Goal: Register for event/course

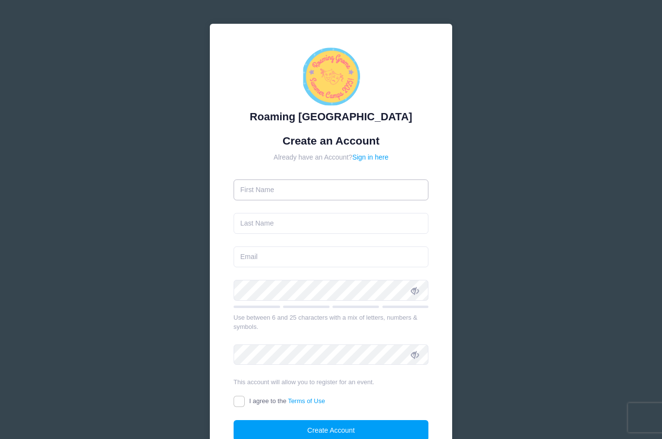
click at [379, 188] on input "text" at bounding box center [331, 189] width 195 height 21
type input "[PERSON_NAME]"
type input "[EMAIL_ADDRESS][PERSON_NAME][DOMAIN_NAME]"
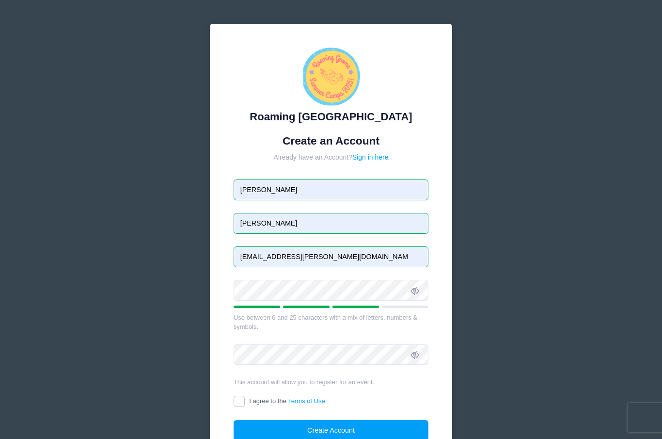
click at [421, 291] on span at bounding box center [415, 290] width 16 height 16
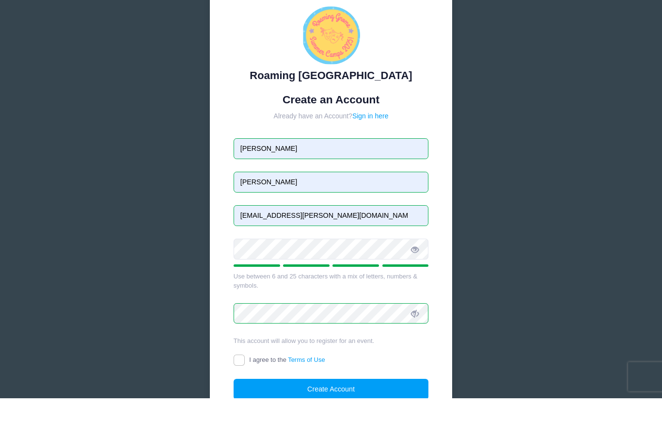
scroll to position [87, 0]
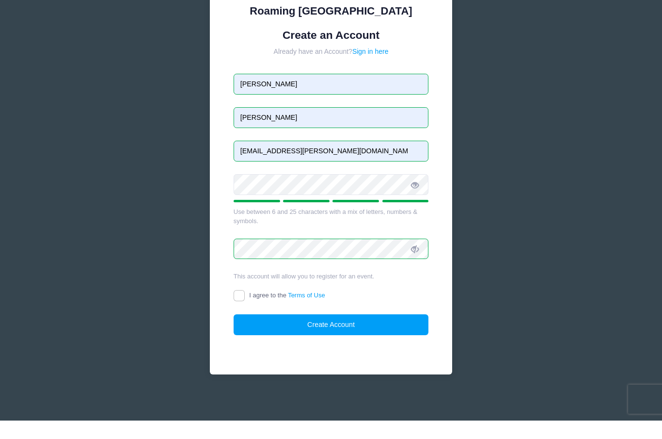
click at [239, 308] on input "I agree to the Terms of Use" at bounding box center [239, 313] width 11 height 11
checkbox input "true"
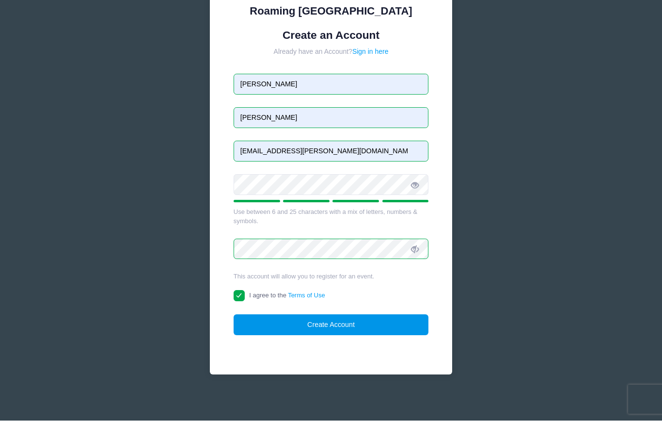
click at [336, 332] on button "Create Account" at bounding box center [331, 342] width 195 height 21
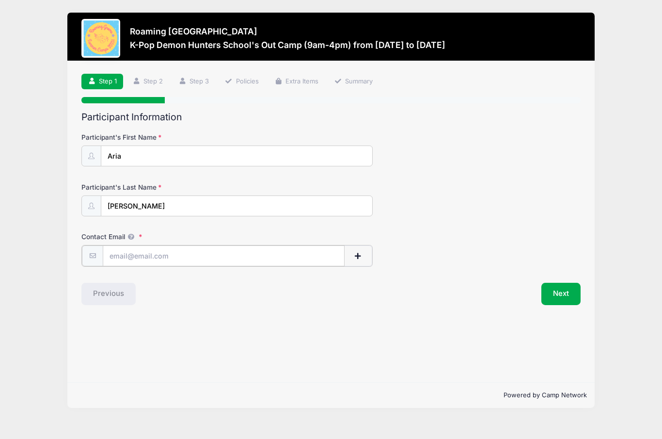
click at [170, 260] on input "Contact Email" at bounding box center [224, 255] width 242 height 21
type input "[PERSON_NAME]"
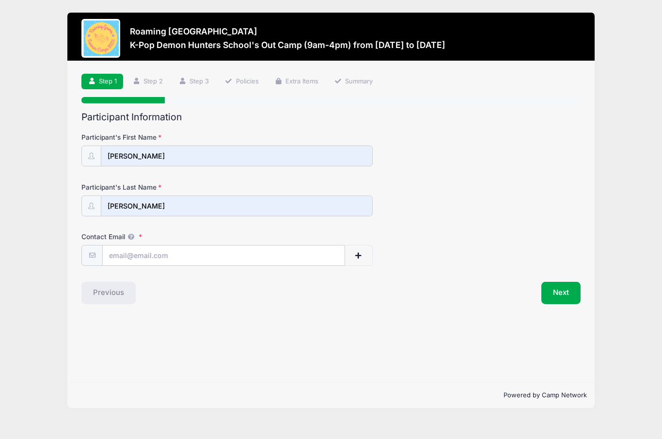
type input "[EMAIL_ADDRESS][PERSON_NAME][DOMAIN_NAME]"
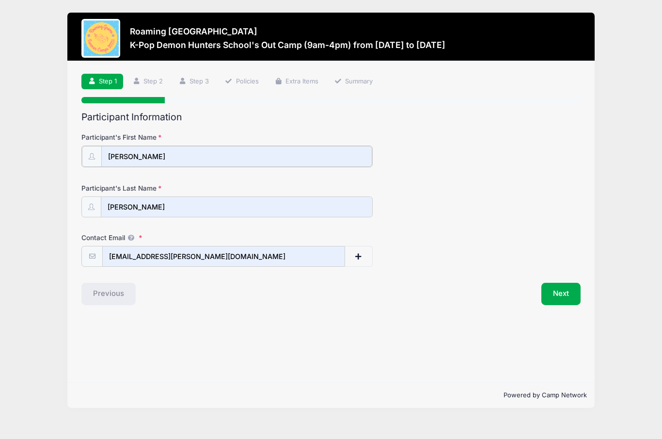
click at [169, 155] on input "[PERSON_NAME]" at bounding box center [236, 156] width 271 height 21
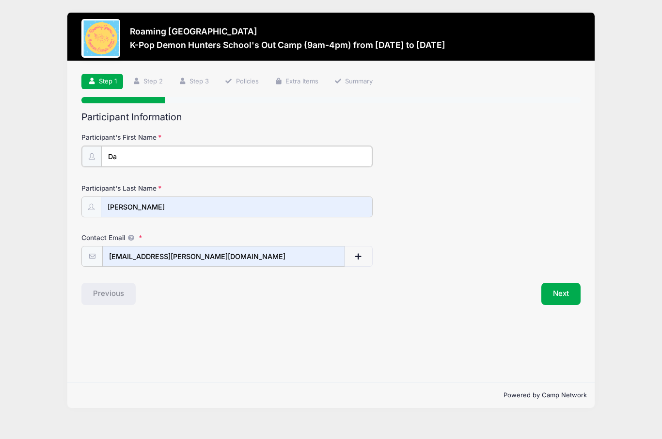
type input "D"
type input "Aria"
click at [562, 293] on button "Next" at bounding box center [560, 293] width 39 height 22
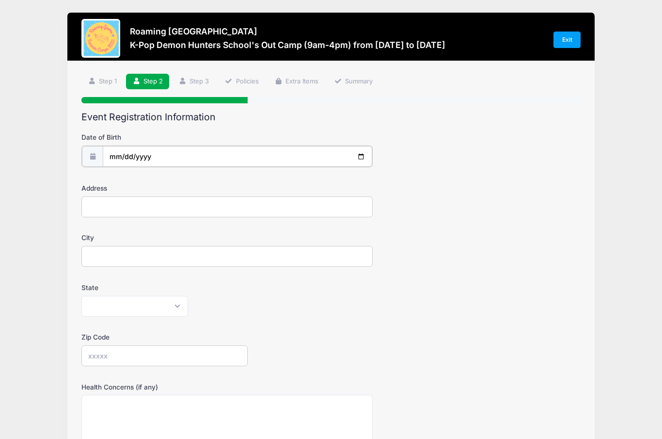
click at [126, 164] on input "date" at bounding box center [237, 156] width 269 height 21
click at [135, 157] on input "[DATE]" at bounding box center [237, 156] width 269 height 21
type input "[DATE]"
click at [95, 202] on input "Address" at bounding box center [226, 205] width 291 height 21
type input "[STREET_ADDRESS]"
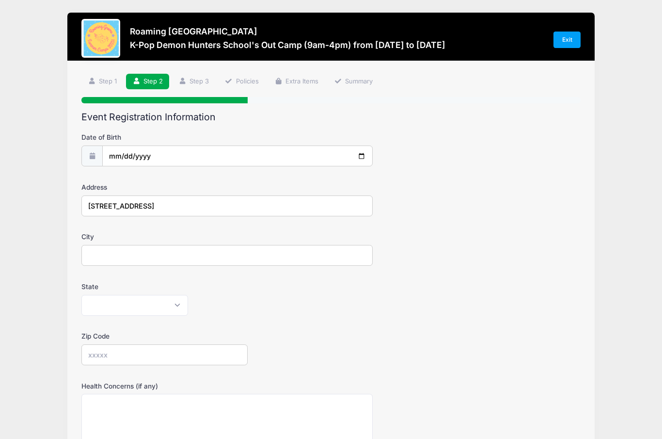
type input "[GEOGRAPHIC_DATA]"
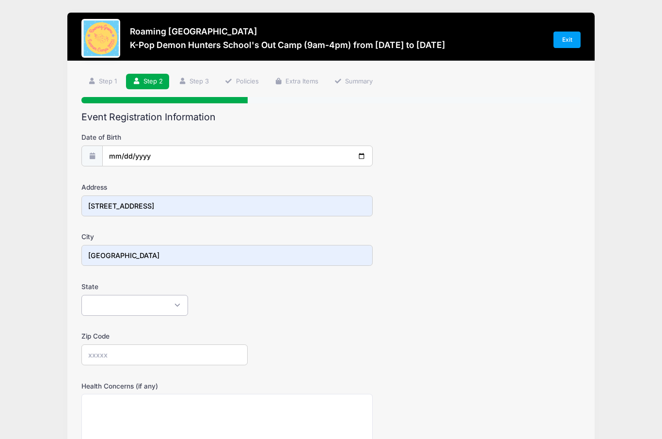
select select "CO"
type input "80238"
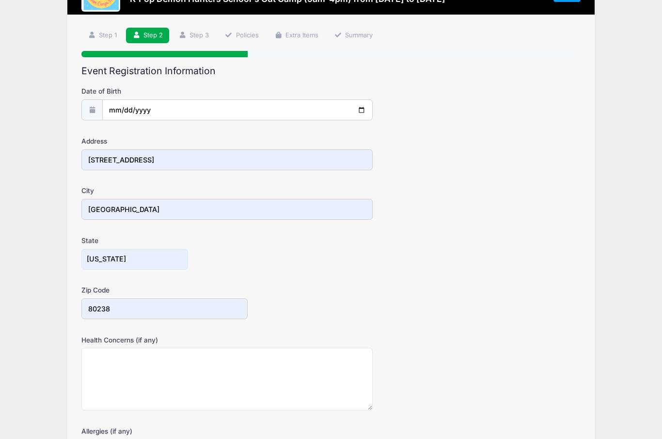
scroll to position [133, 0]
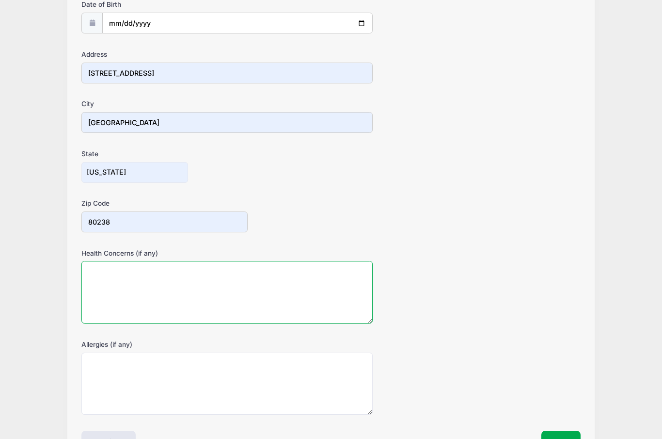
click at [99, 283] on textarea "Health Concerns (if any)" at bounding box center [226, 292] width 291 height 63
type textarea "N/A"
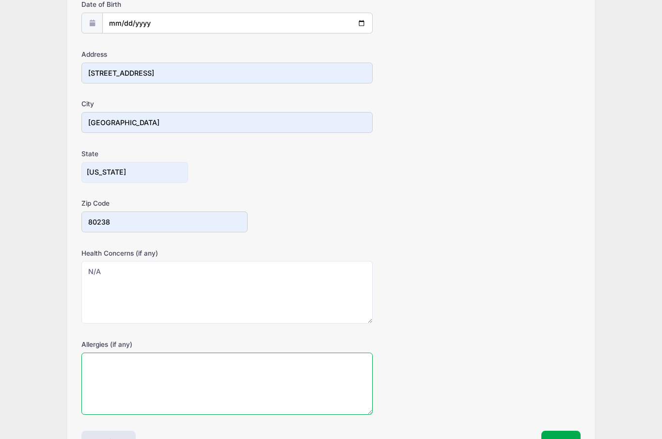
click at [318, 376] on textarea "Allergies (if any)" at bounding box center [226, 383] width 291 height 63
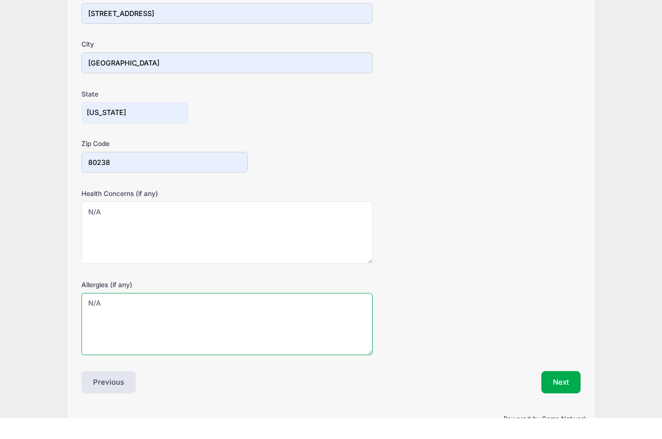
scroll to position [195, 0]
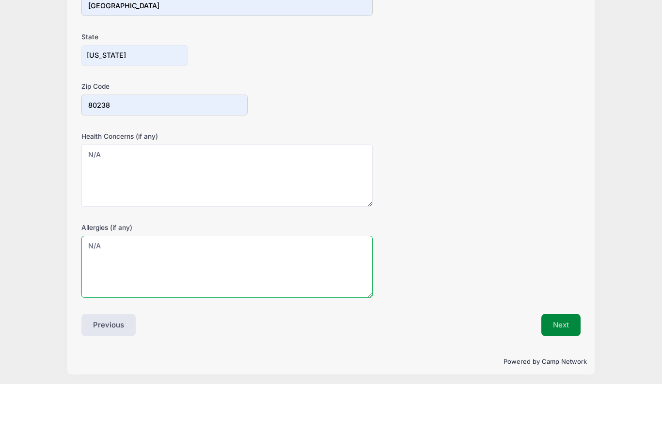
type textarea "N/A"
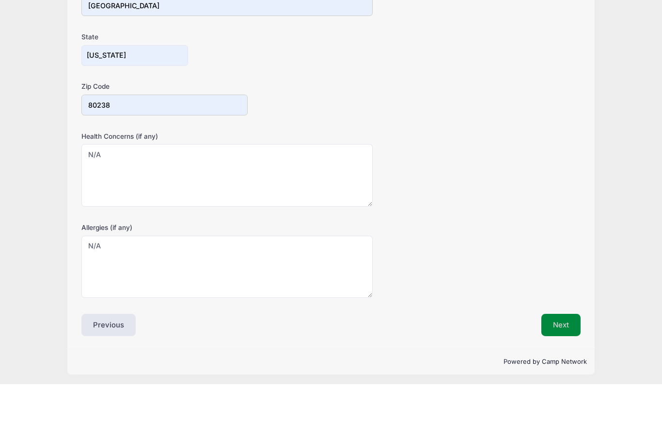
click at [563, 368] on button "Next" at bounding box center [560, 379] width 39 height 22
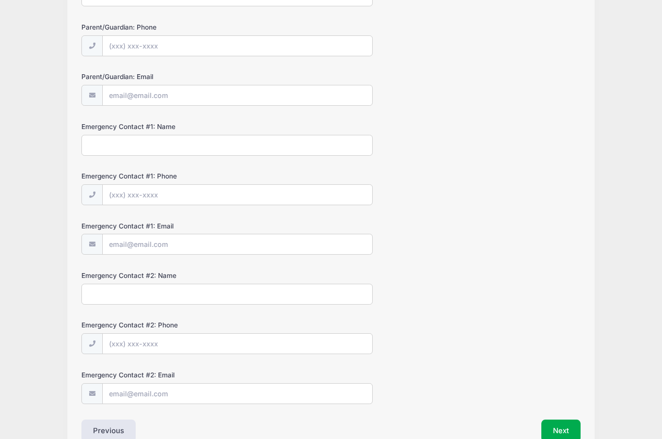
scroll to position [0, 0]
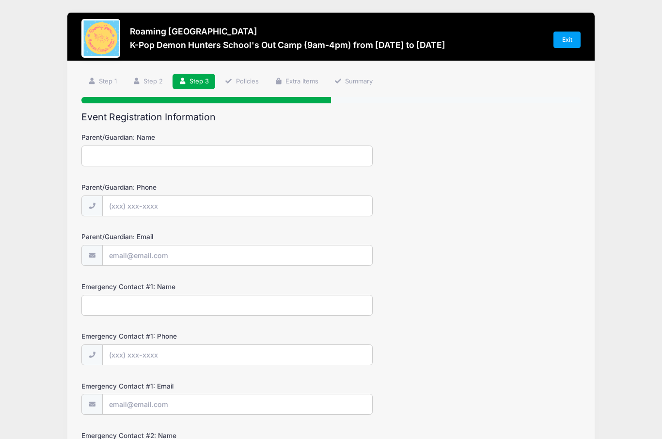
click at [108, 158] on input "Parent/Guardian: Name" at bounding box center [226, 155] width 291 height 21
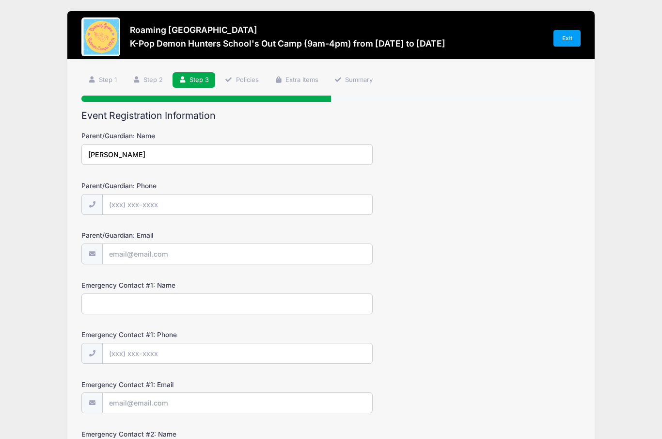
type input "[PERSON_NAME]"
click at [196, 206] on input "Parent/Guardian: Phone" at bounding box center [237, 204] width 269 height 21
type input "[PHONE_NUMBER]"
click at [183, 251] on input "Parent/Guardian: Email" at bounding box center [237, 254] width 269 height 21
type input "[EMAIL_ADDRESS][PERSON_NAME][DOMAIN_NAME]"
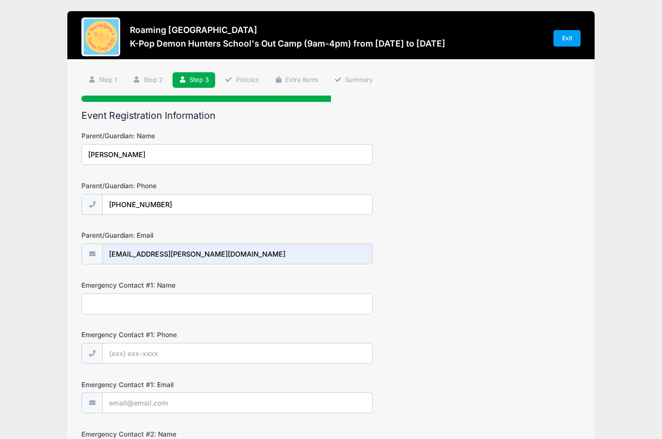
click at [118, 309] on input "Emergency Contact #1: Name" at bounding box center [226, 303] width 291 height 21
type input "D"
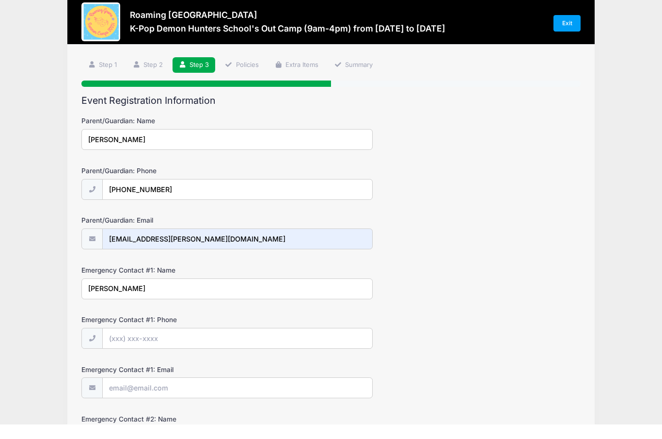
type input "[PERSON_NAME]"
click at [254, 343] on input "Emergency Contact #1: Phone" at bounding box center [237, 353] width 269 height 21
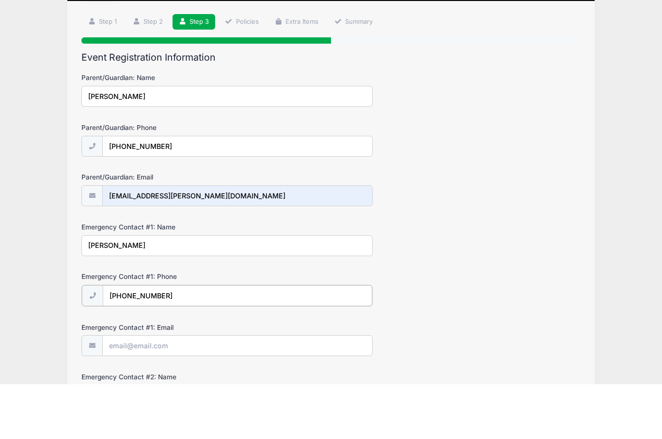
scroll to position [100, 0]
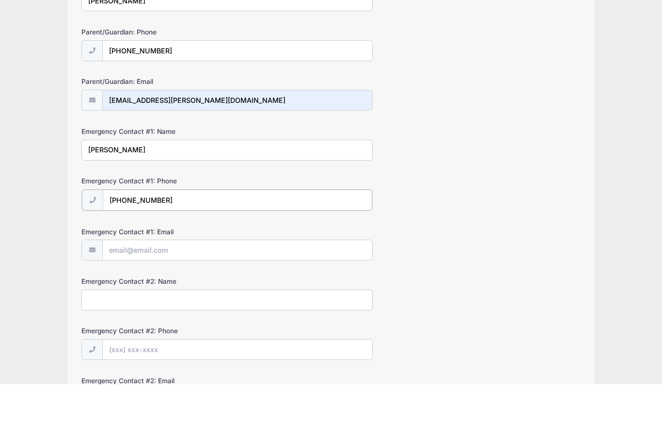
type input "[PHONE_NUMBER]"
click at [179, 294] on input "Emergency Contact #1: Email" at bounding box center [237, 304] width 269 height 21
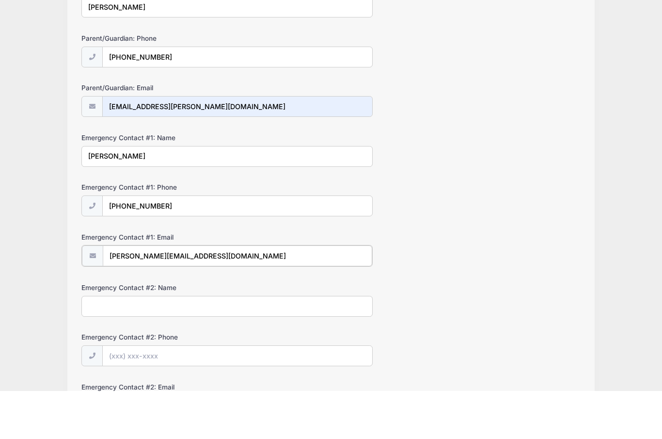
type input "[PERSON_NAME][EMAIL_ADDRESS][DOMAIN_NAME]"
click at [163, 343] on input "Emergency Contact #2: Name" at bounding box center [226, 353] width 291 height 21
type input "[PERSON_NAME]"
type input "[PHONE_NUMBER]"
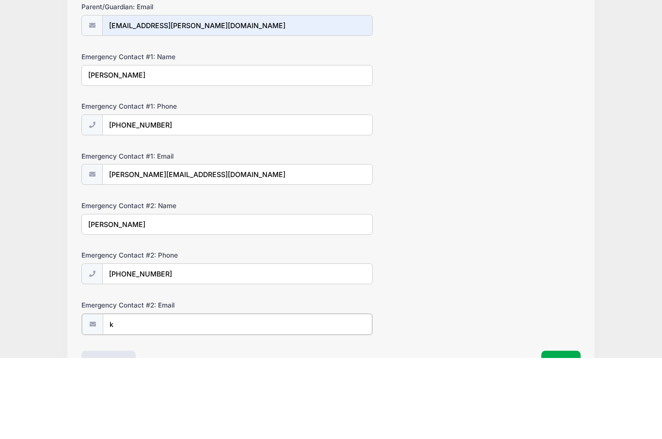
scroll to position [211, 0]
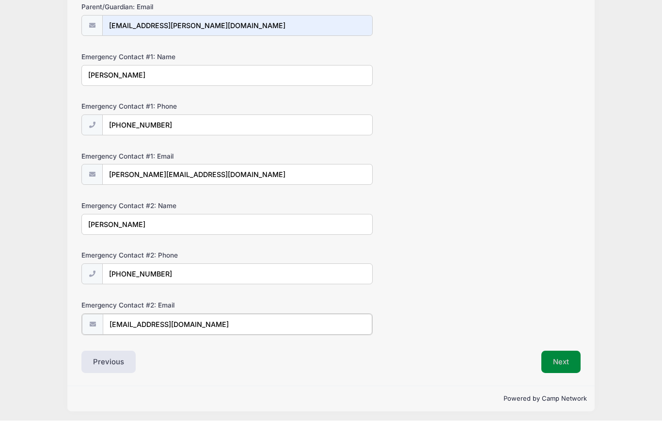
type input "[EMAIL_ADDRESS][DOMAIN_NAME]"
click at [564, 368] on button "Next" at bounding box center [560, 379] width 39 height 22
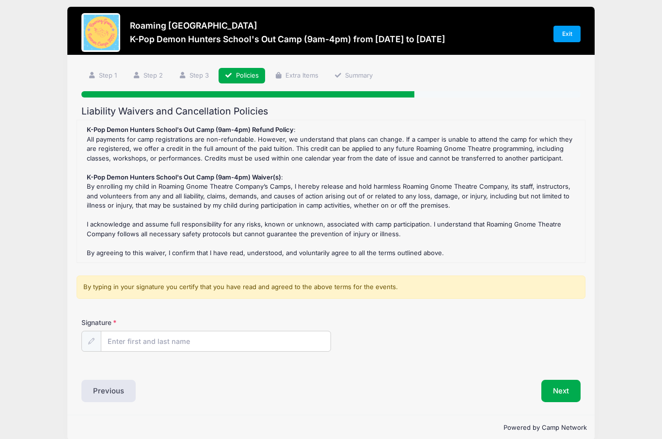
scroll to position [3, 0]
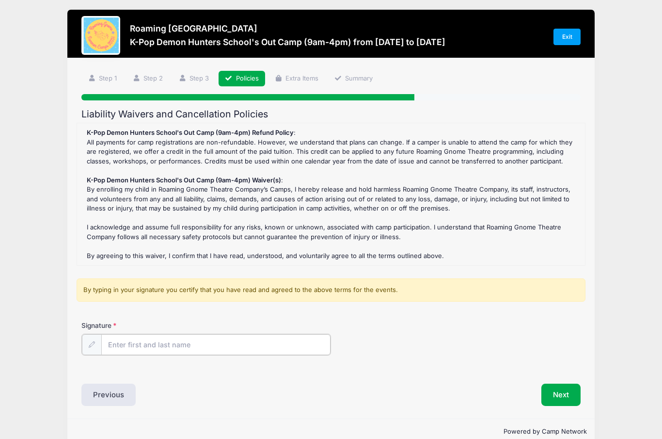
click at [214, 335] on input "Signature" at bounding box center [215, 344] width 229 height 21
type input "[PERSON_NAME]"
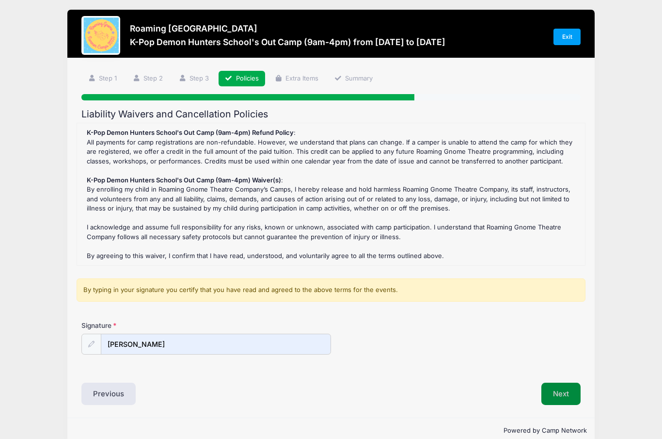
click at [562, 388] on button "Next" at bounding box center [560, 393] width 39 height 22
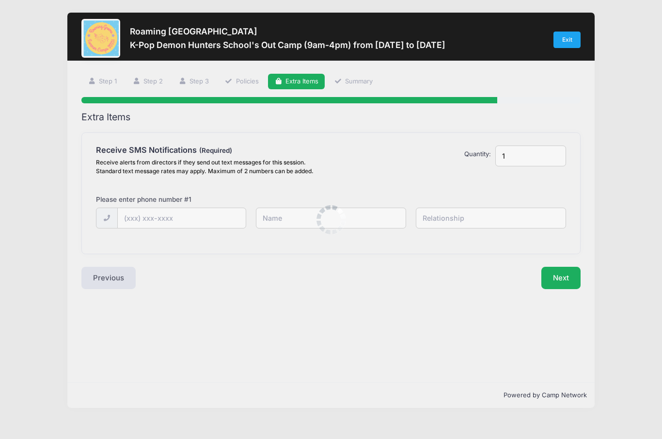
scroll to position [0, 0]
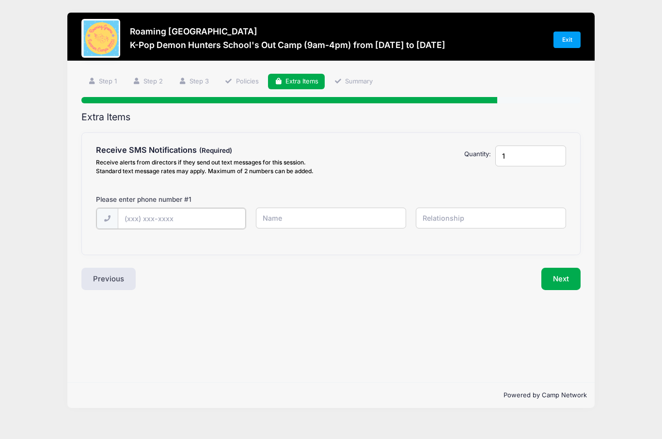
click at [0, 0] on input "text" at bounding box center [0, 0] width 0 height 0
type input "[PHONE_NUMBER]"
type input "[PERSON_NAME]"
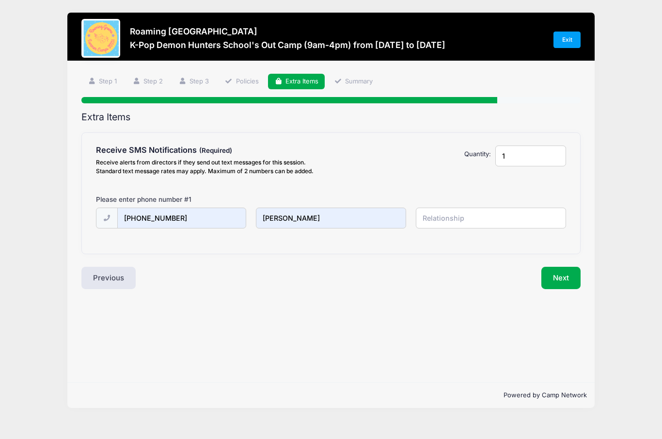
click at [0, 0] on input "text" at bounding box center [0, 0] width 0 height 0
type input "mother"
click at [0, 0] on input "[PERSON_NAME]" at bounding box center [0, 0] width 0 height 0
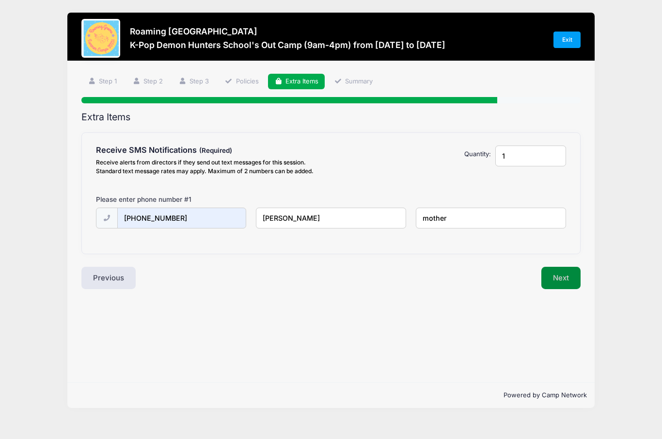
type input "[PERSON_NAME]"
click at [564, 275] on button "Next" at bounding box center [560, 278] width 39 height 22
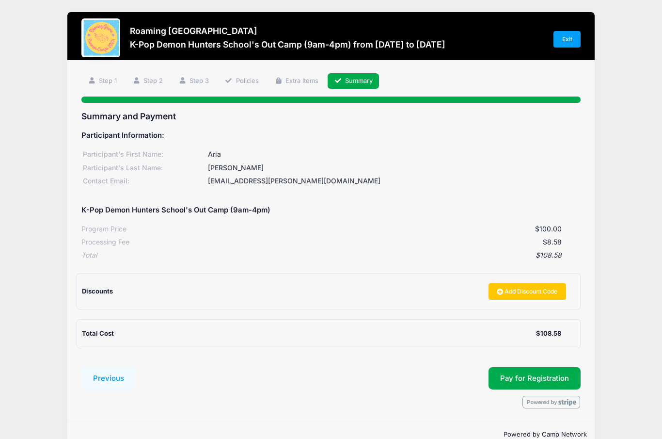
scroll to position [16, 0]
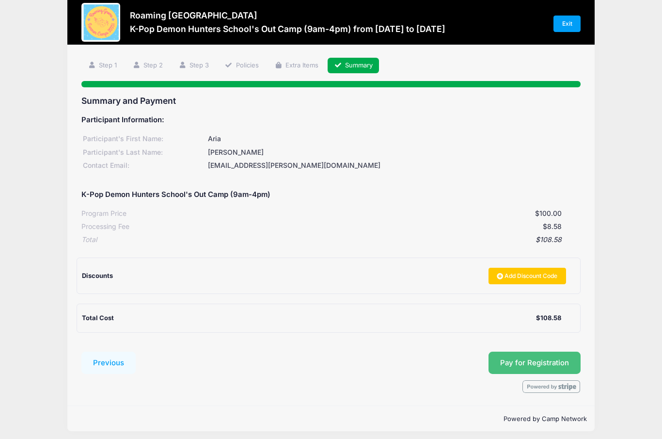
click at [508, 363] on button "Pay for Registration" at bounding box center [534, 362] width 92 height 22
